Goal: Task Accomplishment & Management: Use online tool/utility

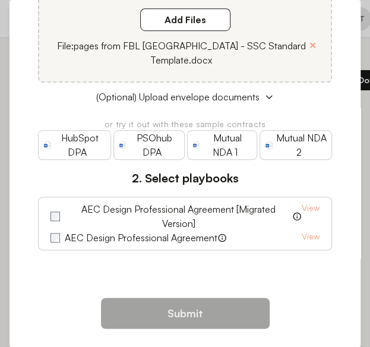
scroll to position [196, 0]
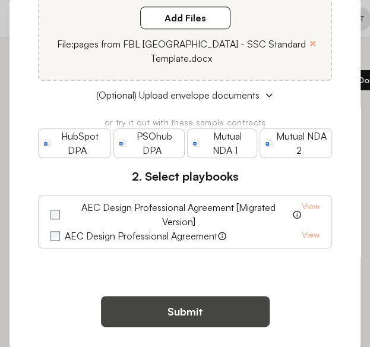
click at [182, 311] on button "Submit" at bounding box center [185, 311] width 169 height 31
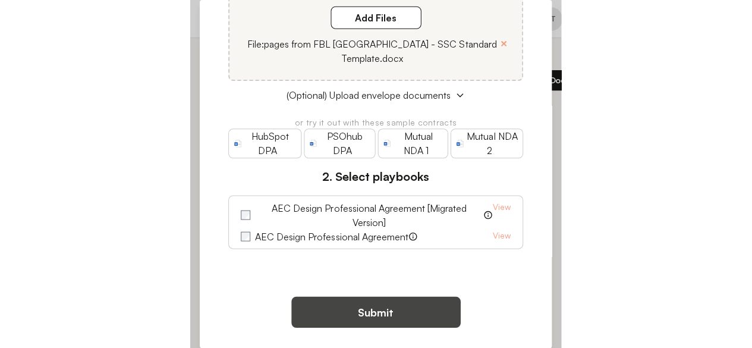
scroll to position [0, 0]
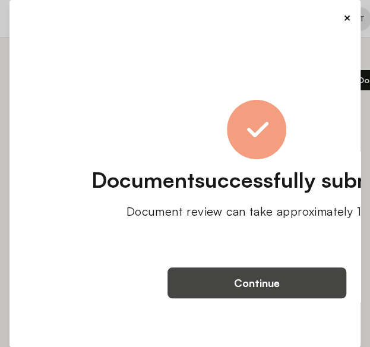
click at [243, 279] on button "Continue" at bounding box center [257, 283] width 179 height 31
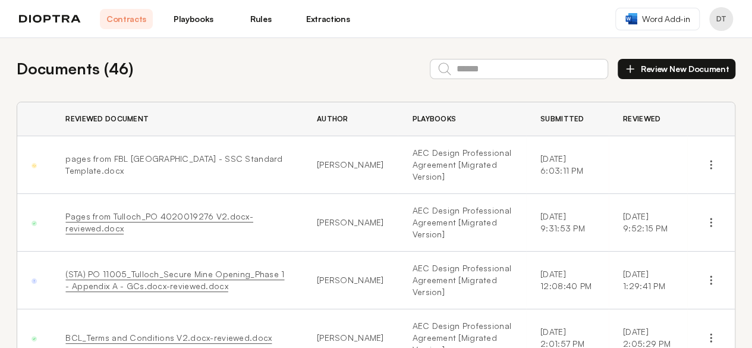
click at [55, 22] on img at bounding box center [50, 19] width 62 height 8
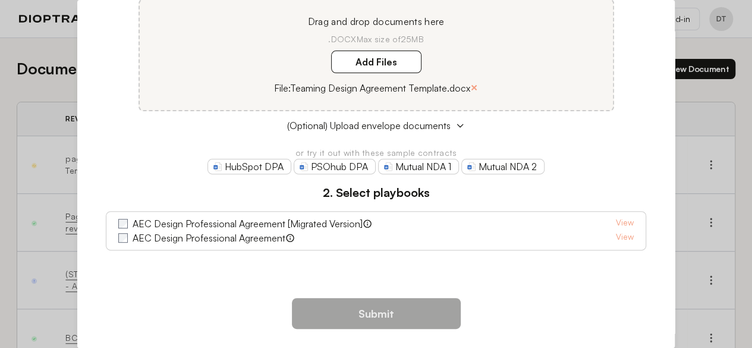
scroll to position [128, 0]
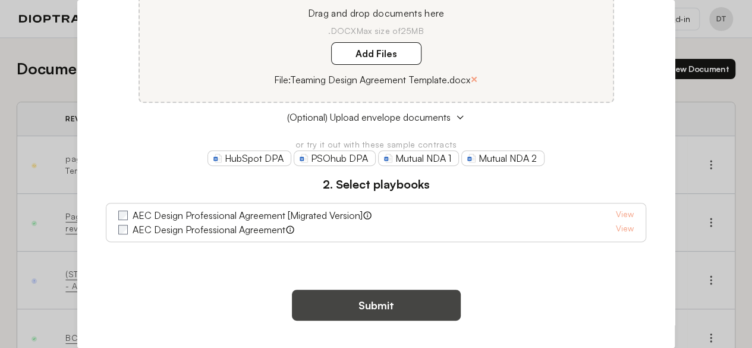
click at [372, 302] on button "Submit" at bounding box center [376, 305] width 169 height 31
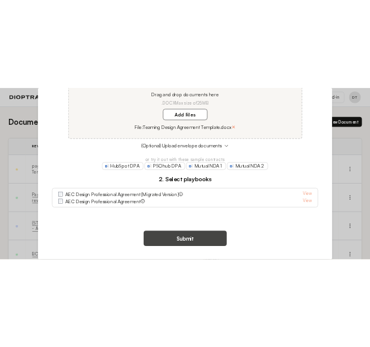
scroll to position [0, 0]
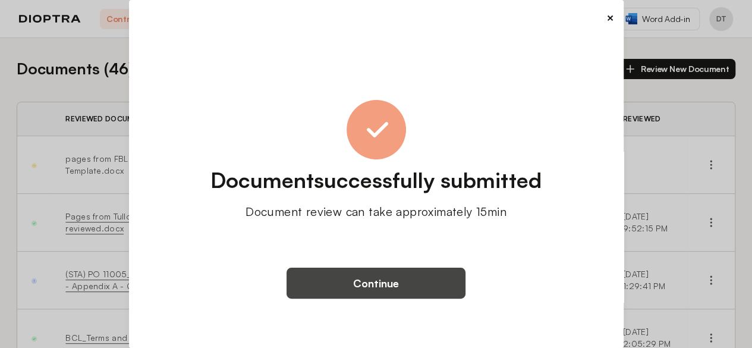
click at [384, 286] on button "Continue" at bounding box center [376, 283] width 179 height 31
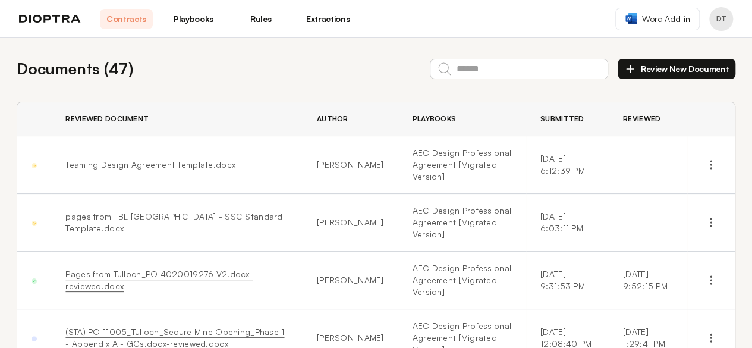
click at [74, 24] on div "Contracts Playbooks Rules Extractions" at bounding box center [186, 19] width 335 height 20
click at [61, 14] on div "Contracts Playbooks Rules Extractions" at bounding box center [186, 19] width 335 height 20
click at [67, 17] on img at bounding box center [50, 19] width 62 height 8
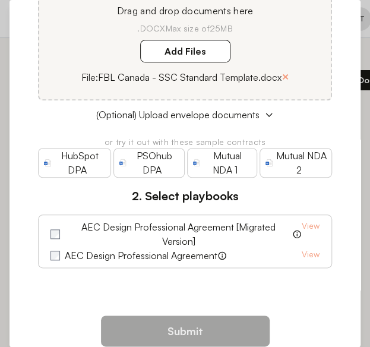
scroll to position [190, 0]
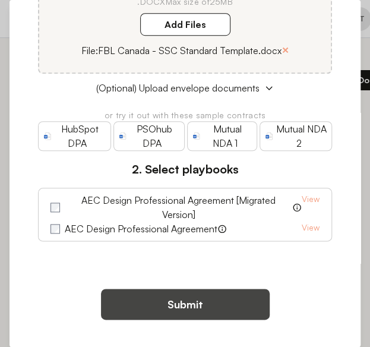
click at [187, 301] on button "Submit" at bounding box center [185, 304] width 169 height 31
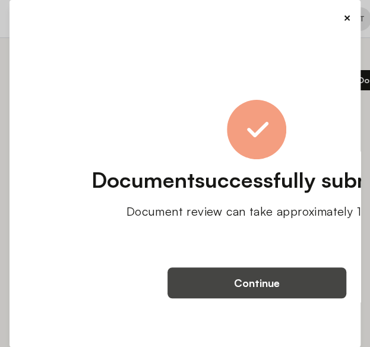
click at [251, 286] on button "Continue" at bounding box center [257, 283] width 179 height 31
